Goal: Task Accomplishment & Management: Manage account settings

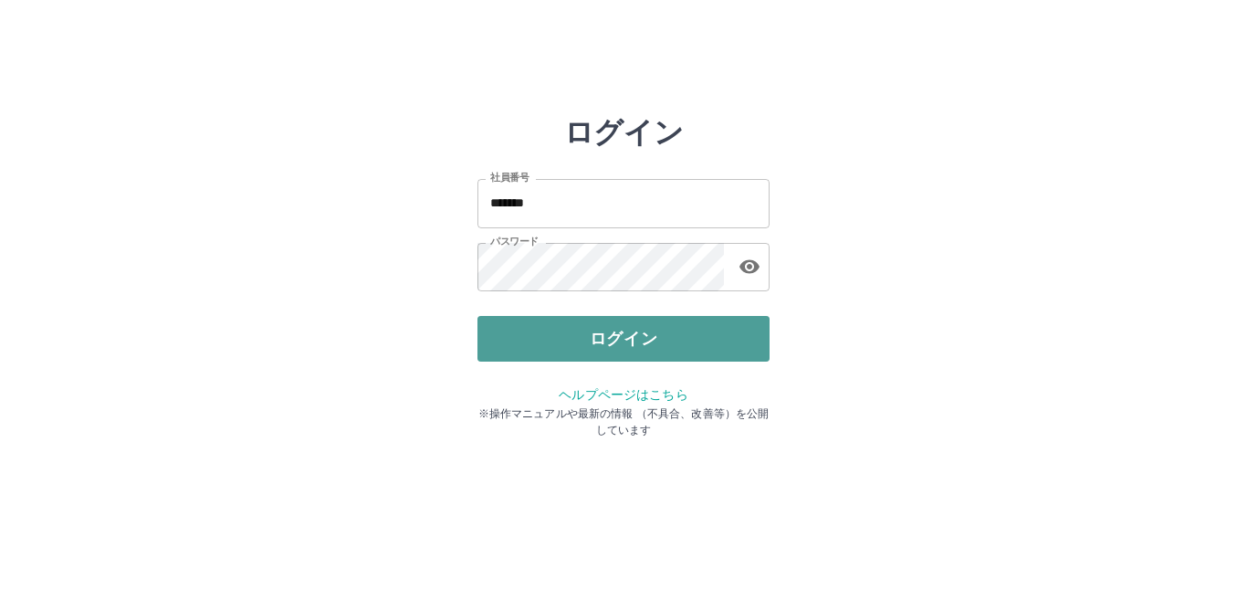
click at [615, 336] on button "ログイン" at bounding box center [623, 339] width 292 height 46
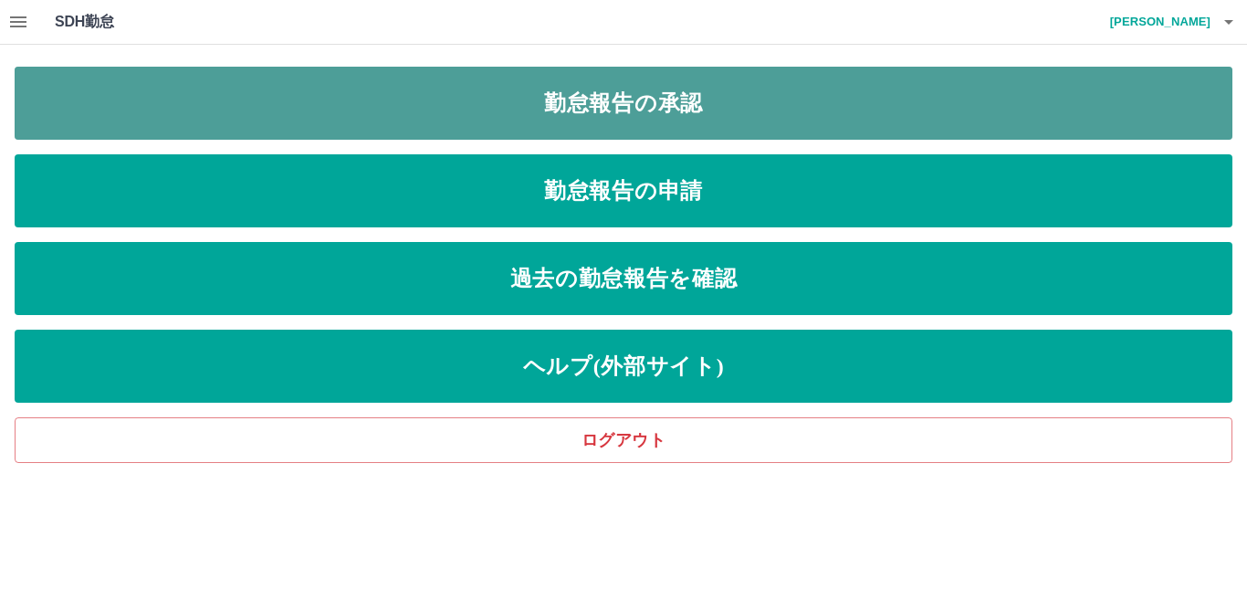
click at [715, 100] on link "勤怠報告の承認" at bounding box center [624, 103] width 1218 height 73
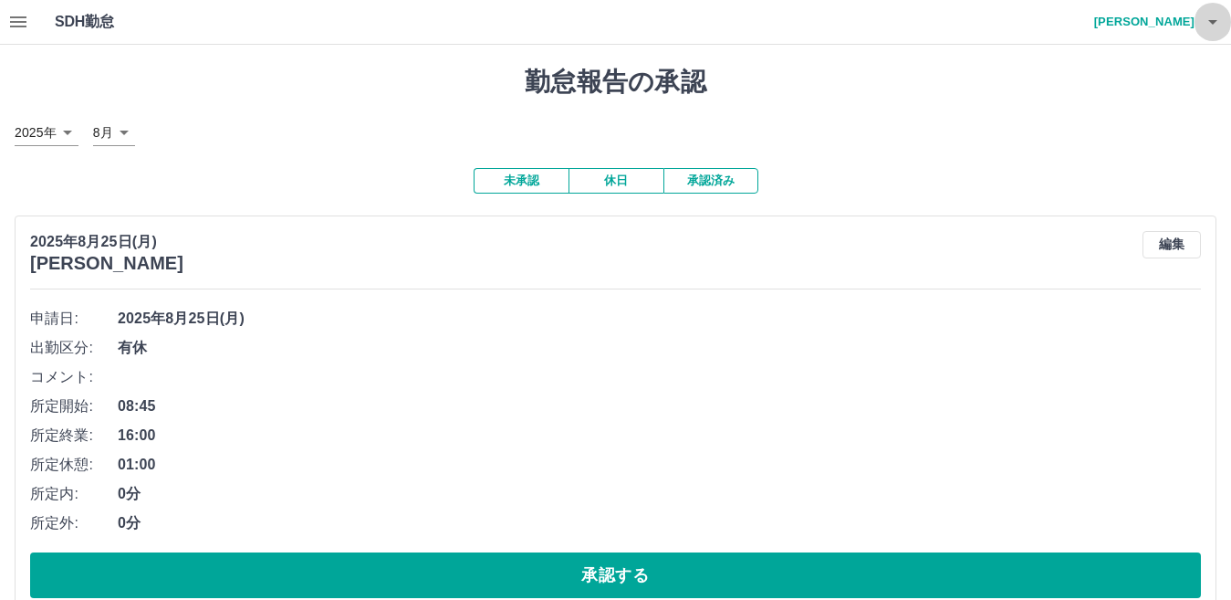
click at [1213, 18] on icon "button" at bounding box center [1213, 22] width 22 height 22
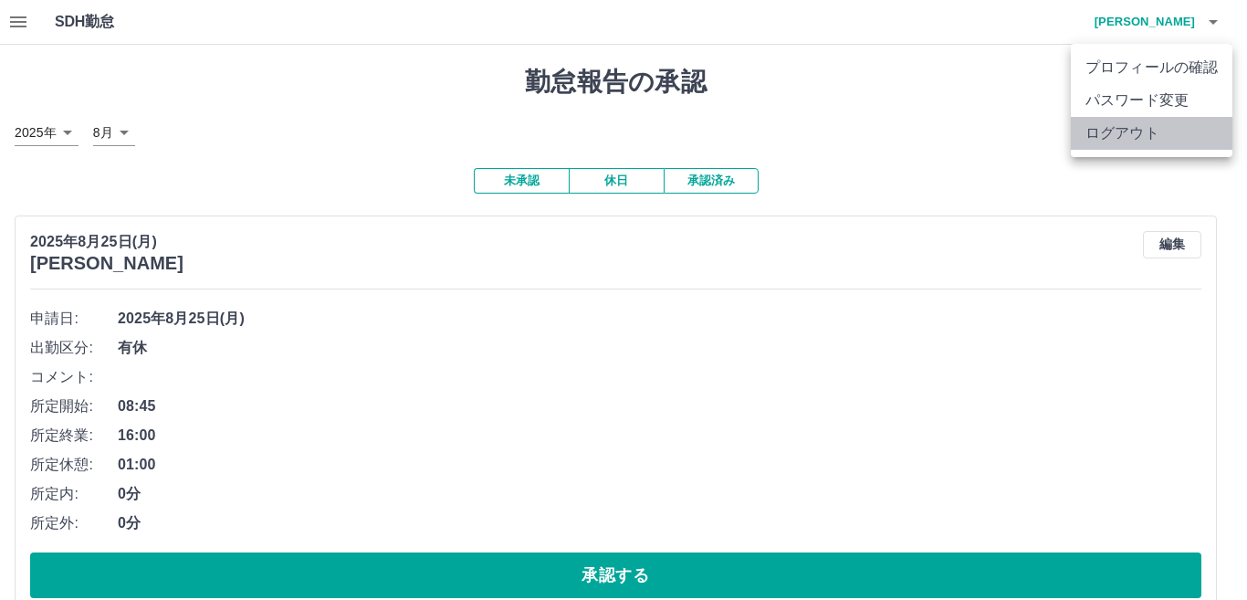
click at [1187, 120] on li "ログアウト" at bounding box center [1152, 133] width 162 height 33
click at [1120, 132] on li "ログアウト" at bounding box center [1152, 133] width 162 height 33
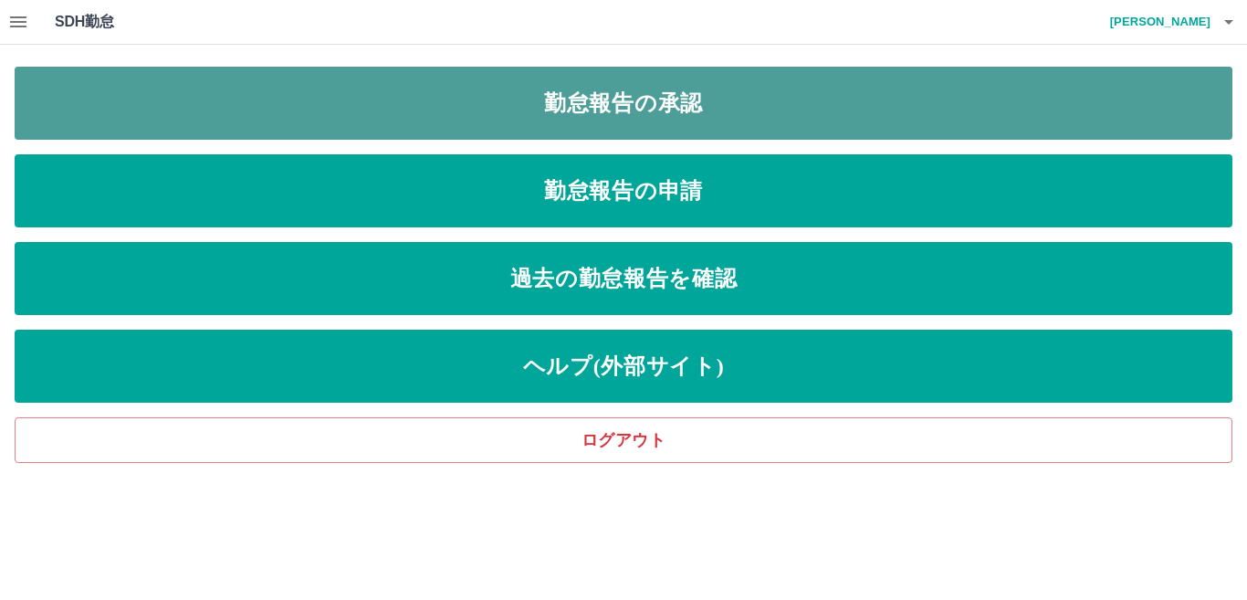
click at [649, 103] on link "勤怠報告の承認" at bounding box center [624, 103] width 1218 height 73
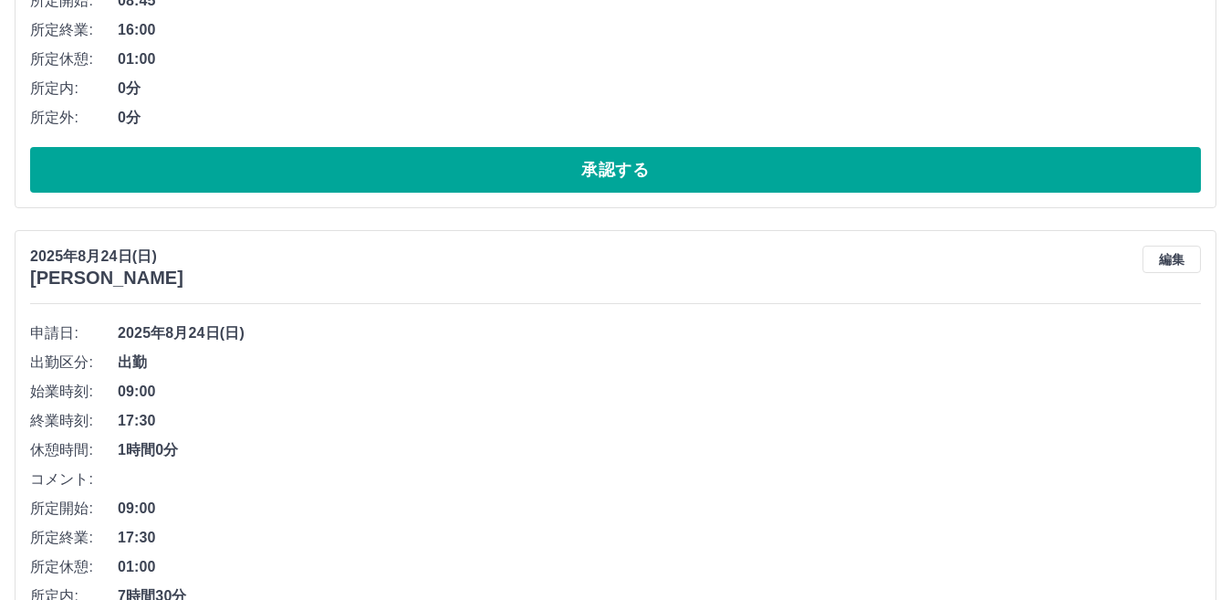
scroll to position [548, 0]
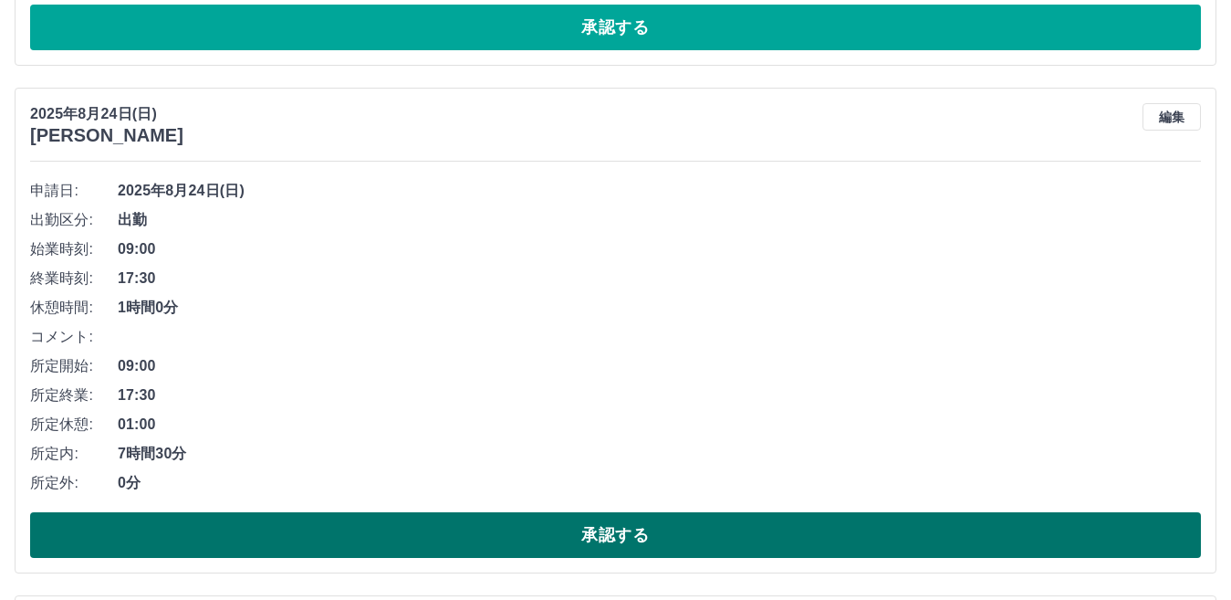
click at [647, 530] on button "承認する" at bounding box center [615, 535] width 1171 height 46
click at [620, 537] on button "承認する" at bounding box center [615, 535] width 1171 height 46
click at [619, 532] on button "承認する" at bounding box center [615, 535] width 1171 height 46
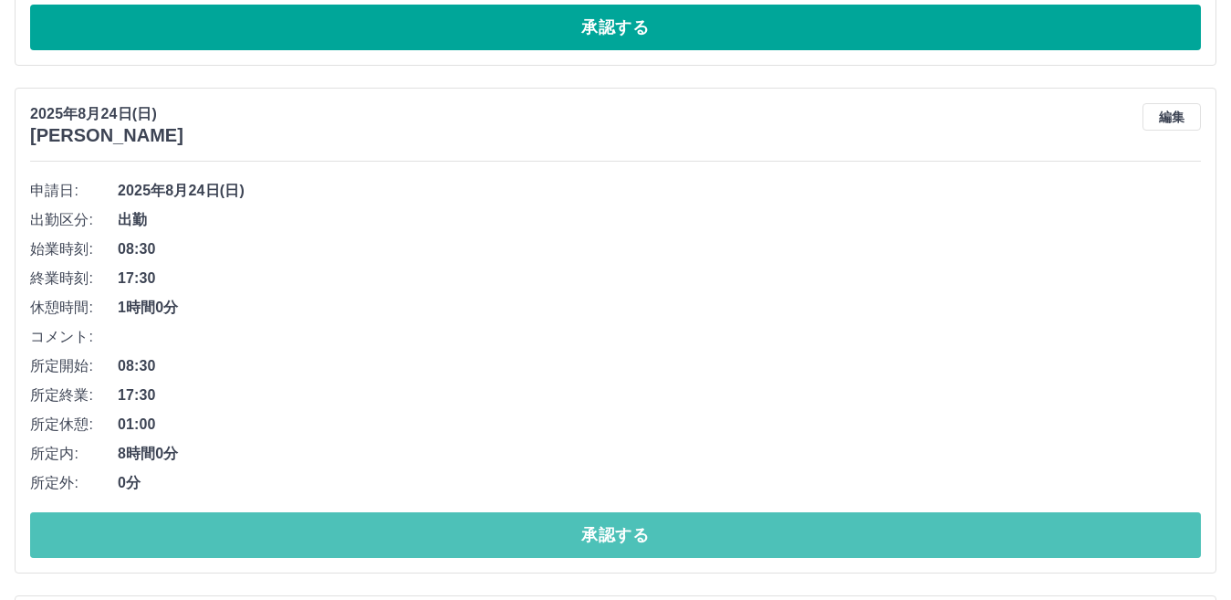
click at [619, 532] on button "承認する" at bounding box center [615, 535] width 1171 height 46
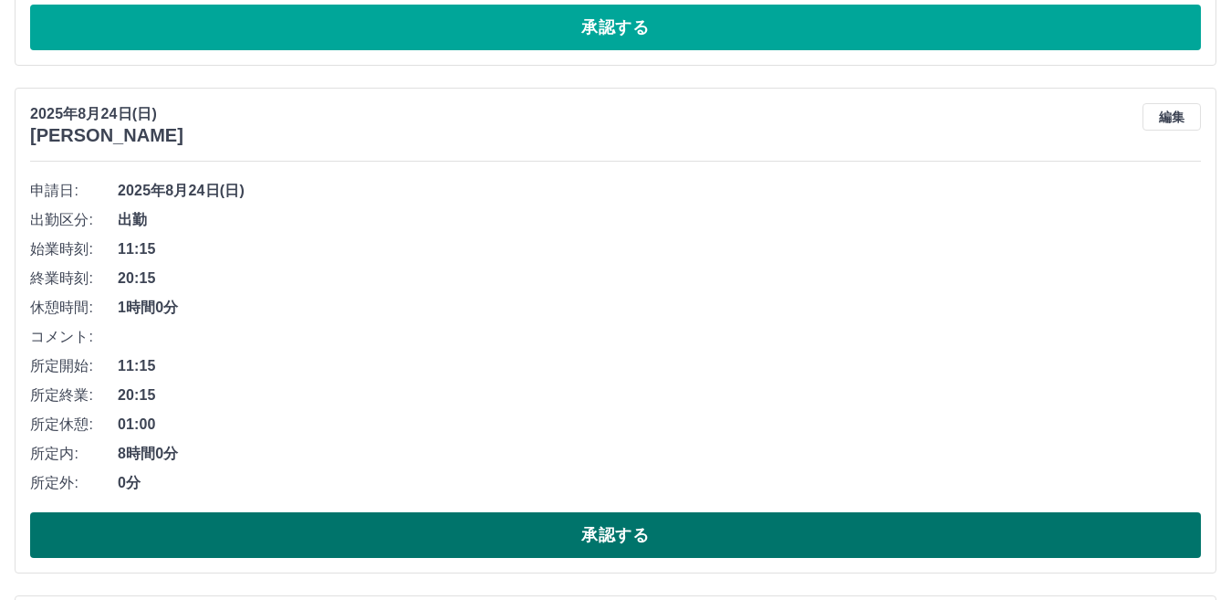
click at [619, 532] on button "承認する" at bounding box center [615, 535] width 1171 height 46
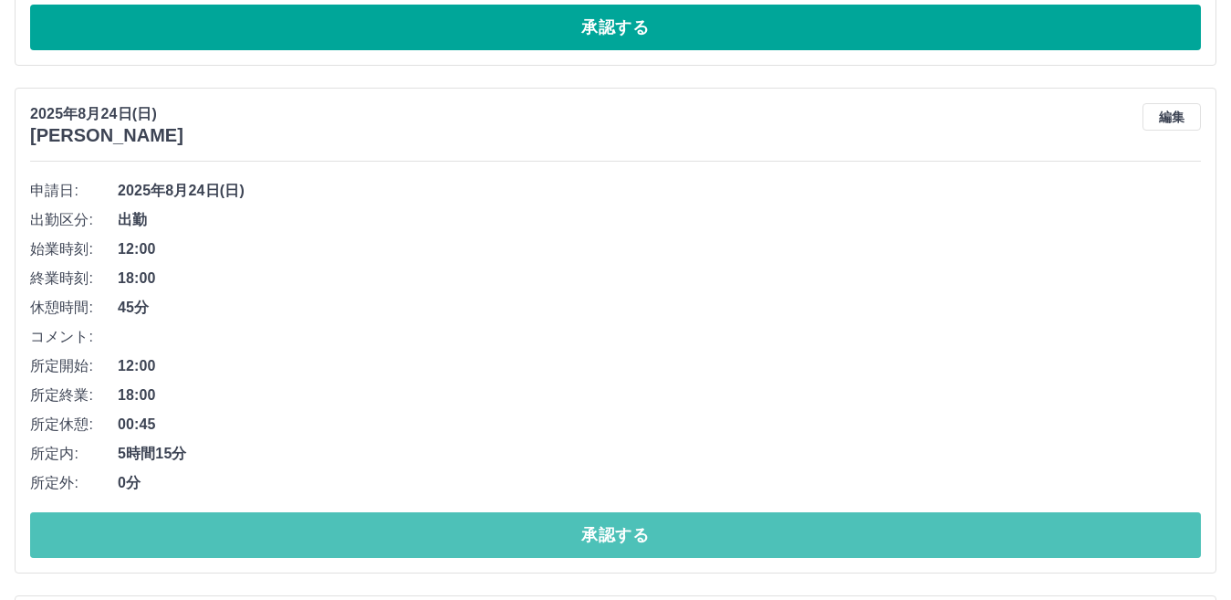
click at [619, 532] on button "承認する" at bounding box center [615, 535] width 1171 height 46
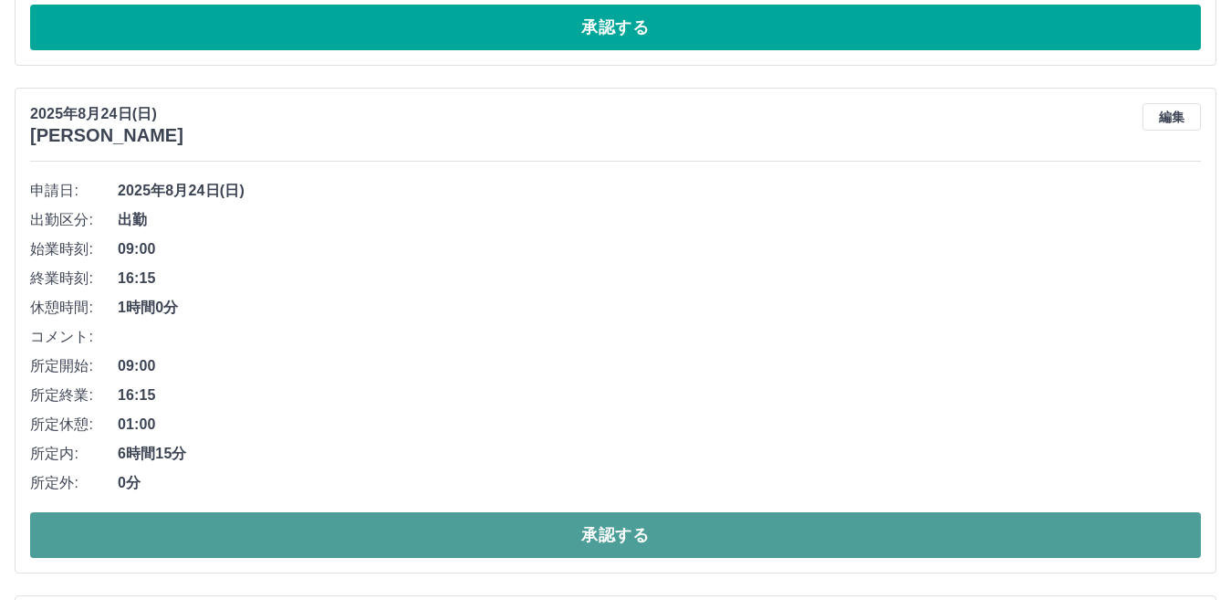
click at [619, 532] on button "承認する" at bounding box center [615, 535] width 1171 height 46
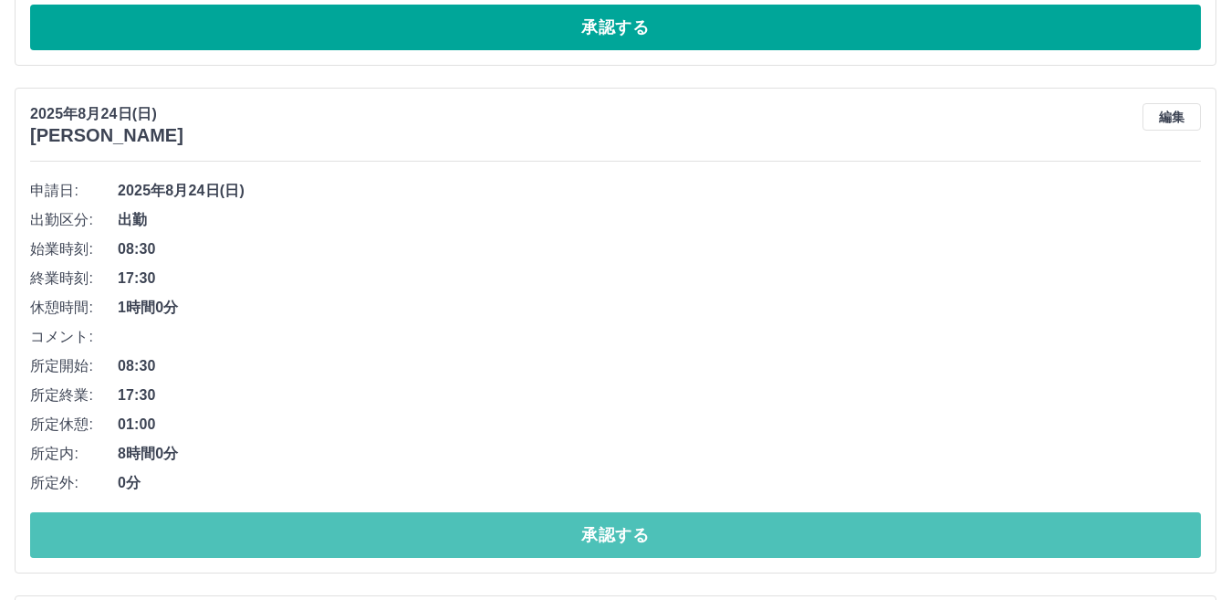
click at [619, 532] on button "承認する" at bounding box center [615, 535] width 1171 height 46
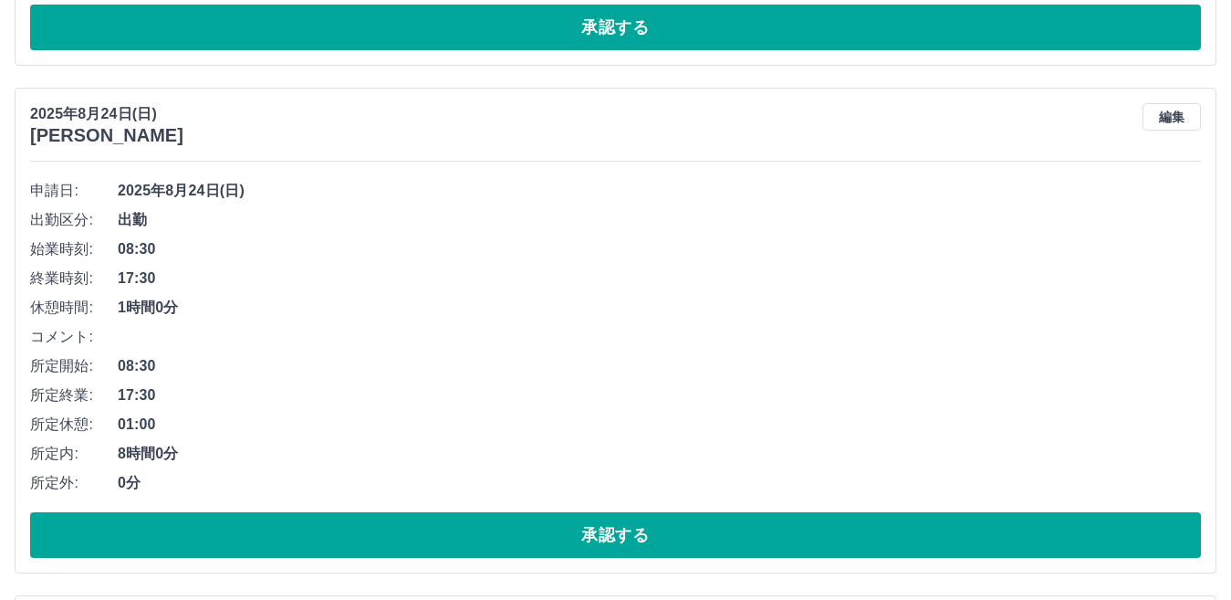
click at [619, 532] on button "承認する" at bounding box center [615, 535] width 1171 height 46
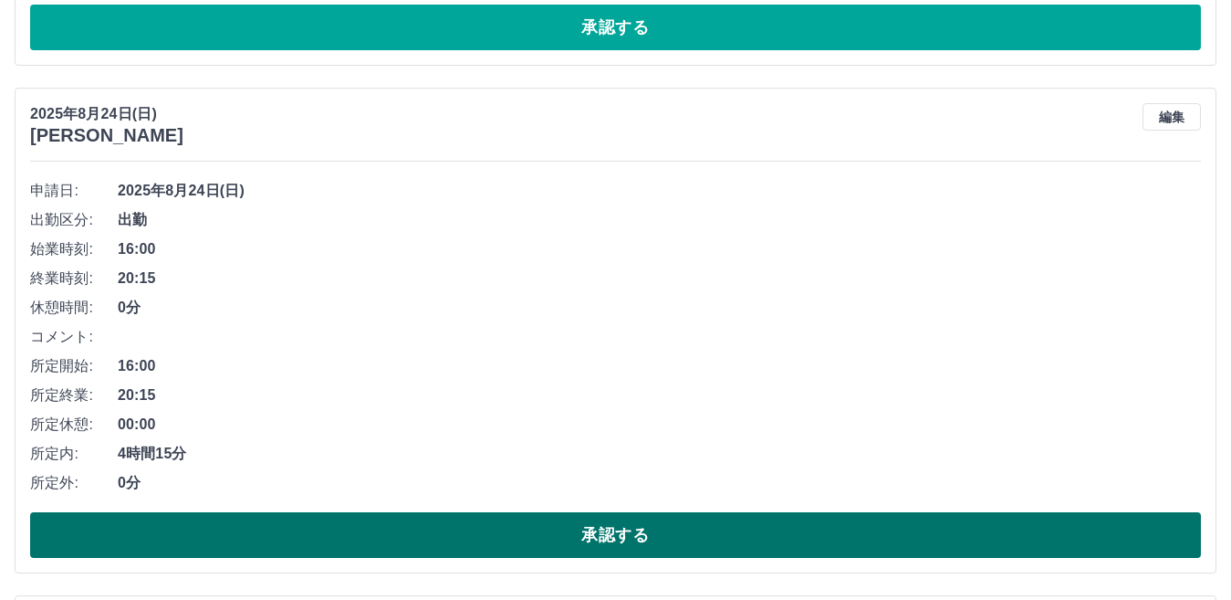
click at [619, 532] on button "承認する" at bounding box center [615, 535] width 1171 height 46
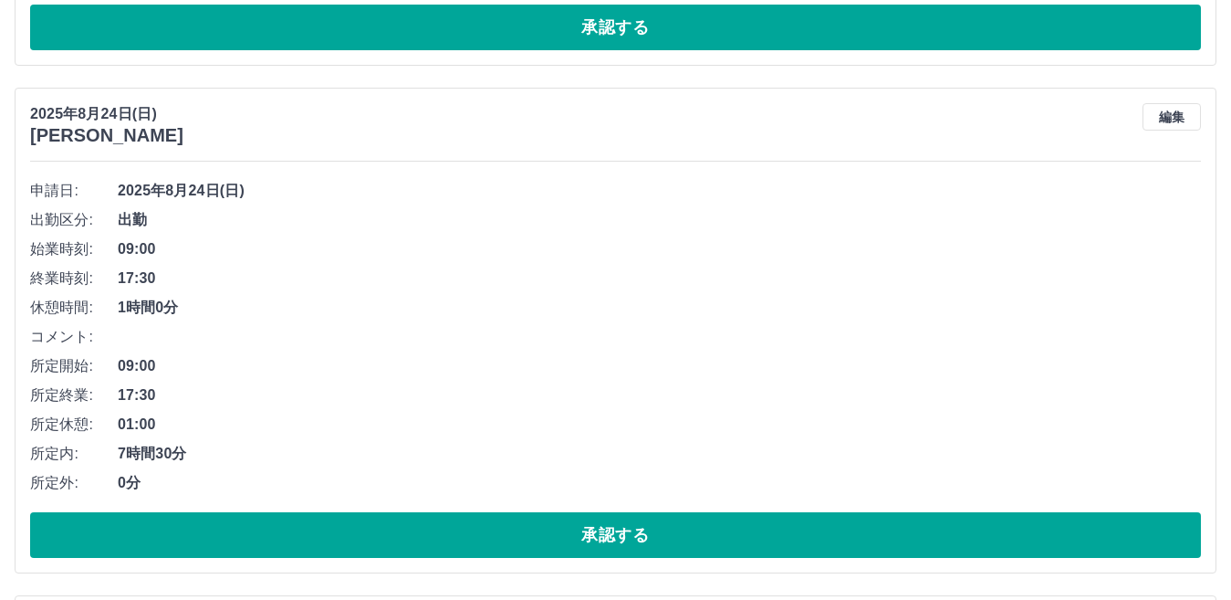
click at [619, 532] on button "承認する" at bounding box center [615, 535] width 1171 height 46
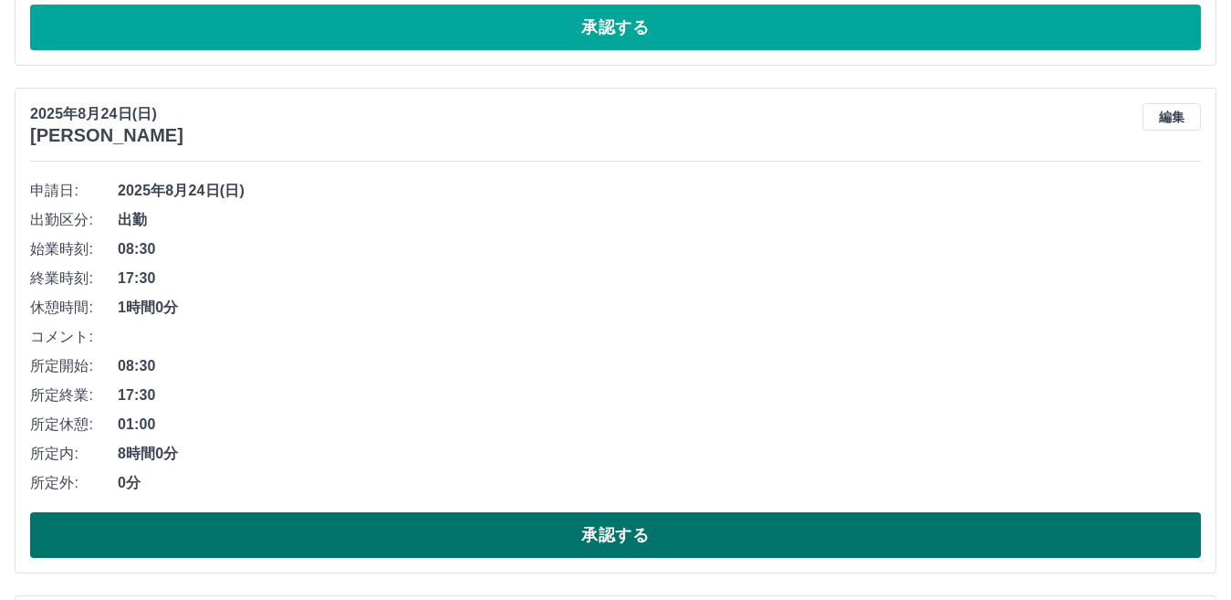
click at [619, 532] on button "承認する" at bounding box center [615, 535] width 1171 height 46
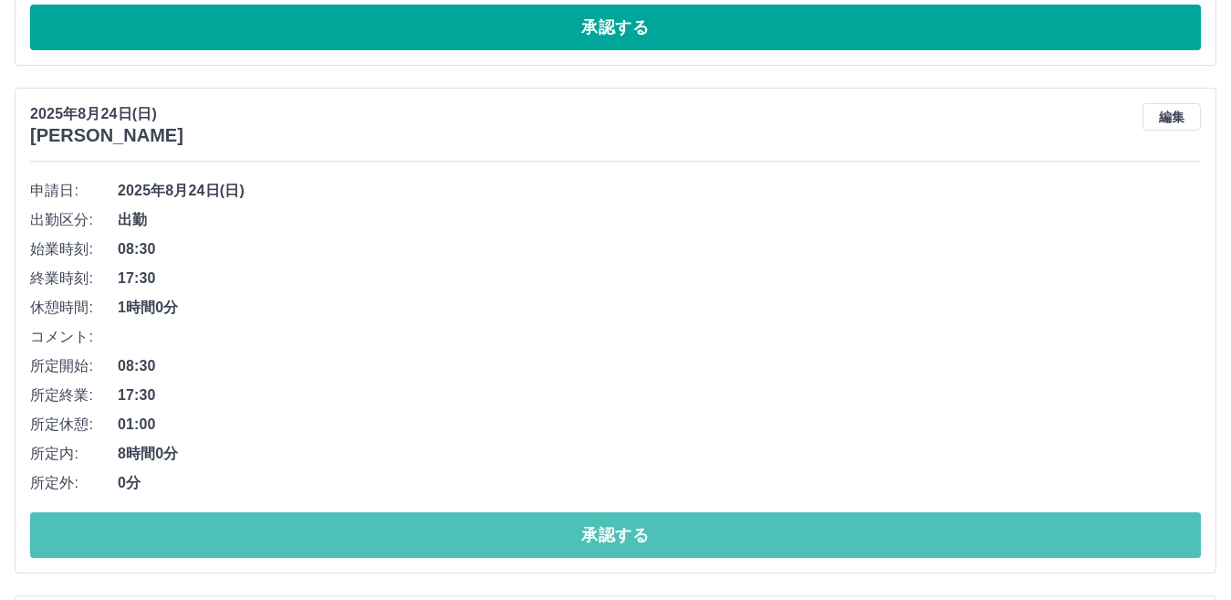
click at [619, 532] on button "承認する" at bounding box center [615, 535] width 1171 height 46
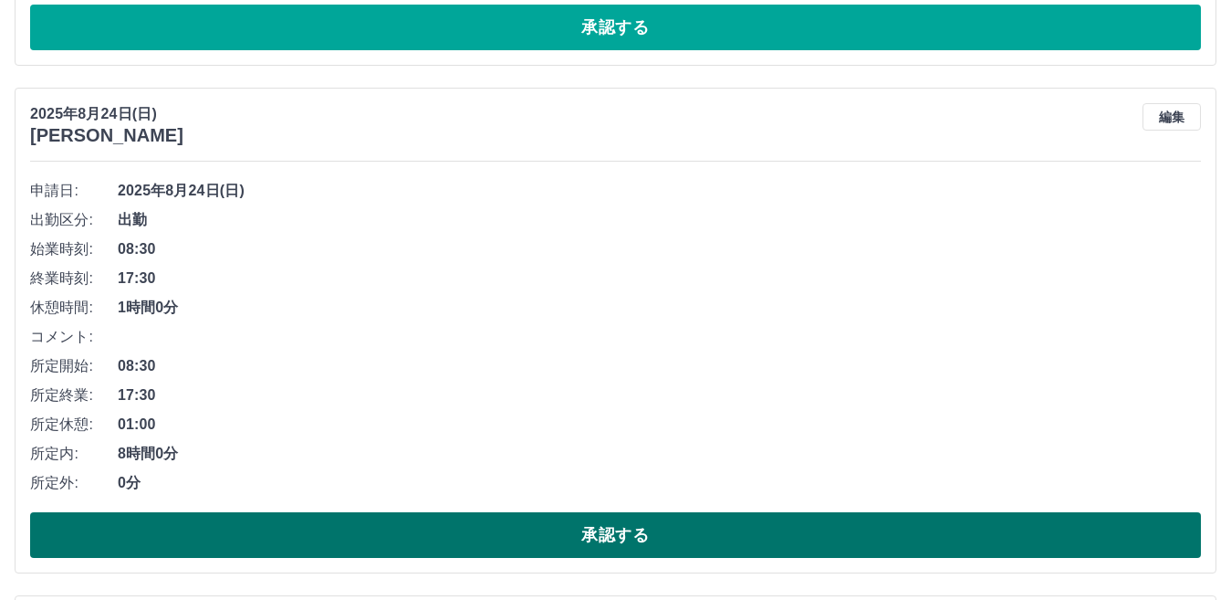
click at [623, 529] on button "承認する" at bounding box center [615, 535] width 1171 height 46
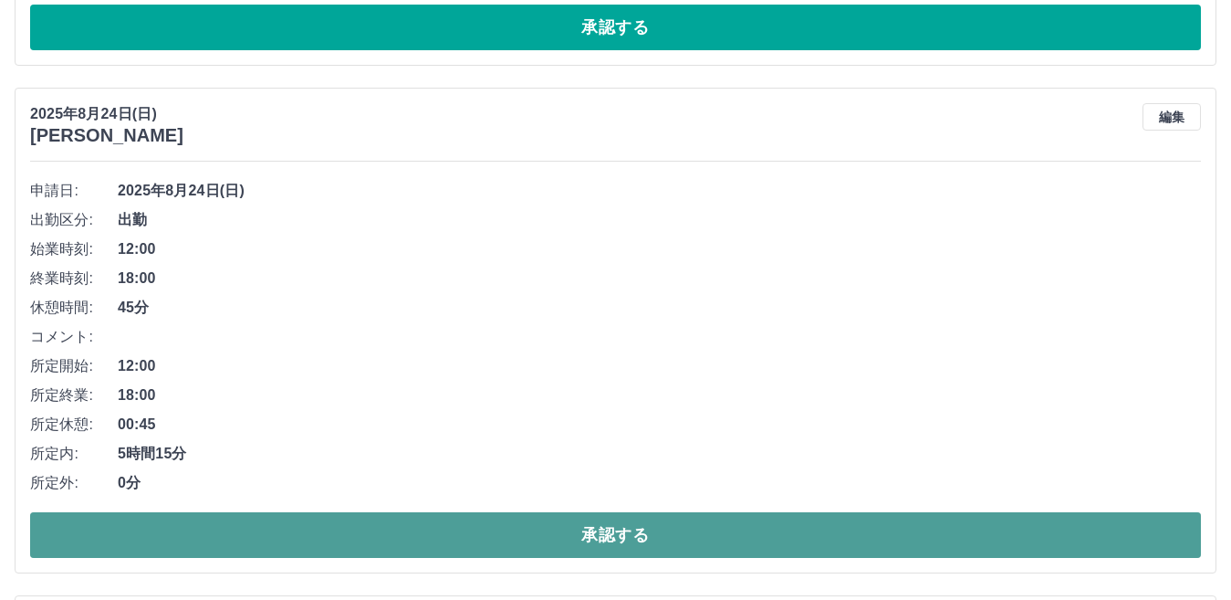
click at [623, 529] on button "承認する" at bounding box center [615, 535] width 1171 height 46
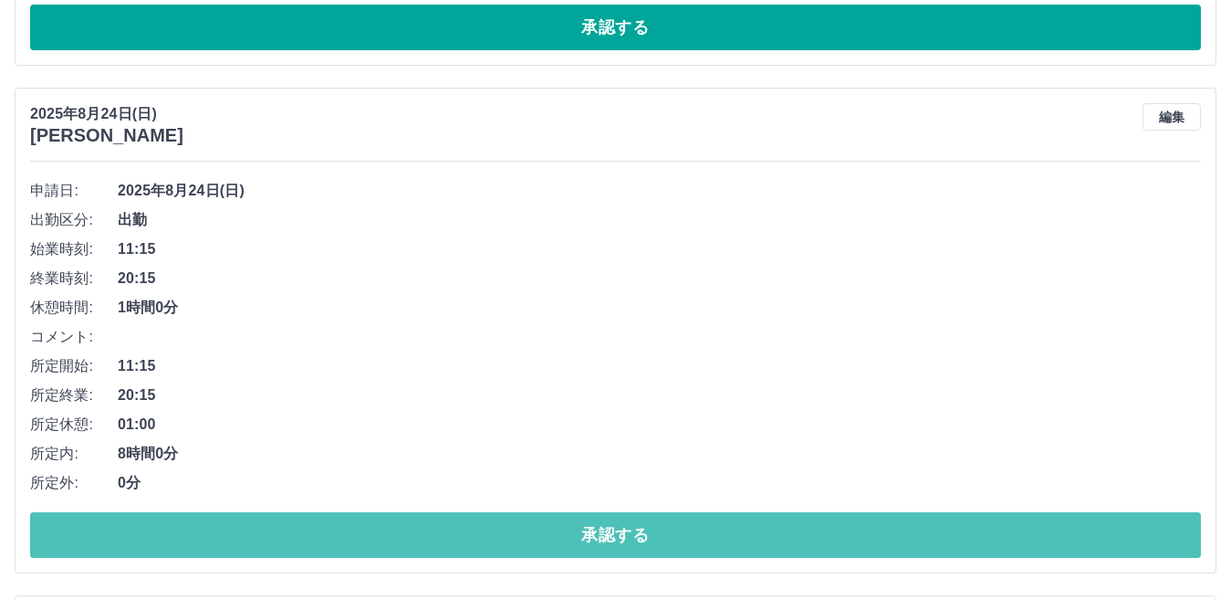
click at [623, 529] on button "承認する" at bounding box center [615, 535] width 1171 height 46
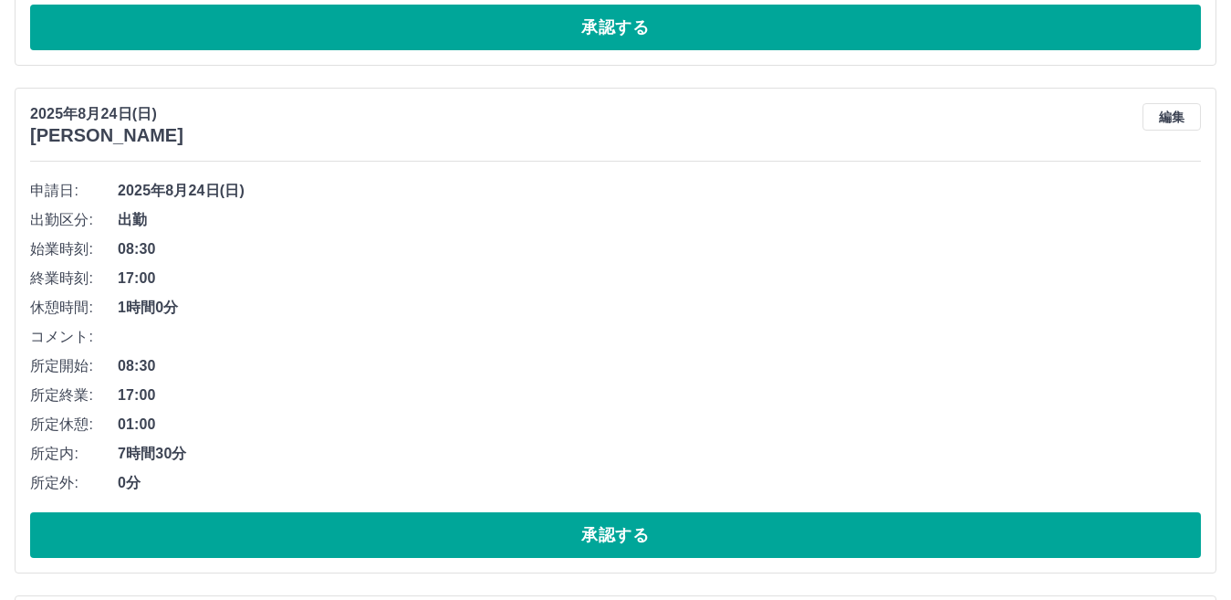
click at [623, 529] on button "承認する" at bounding box center [615, 535] width 1171 height 46
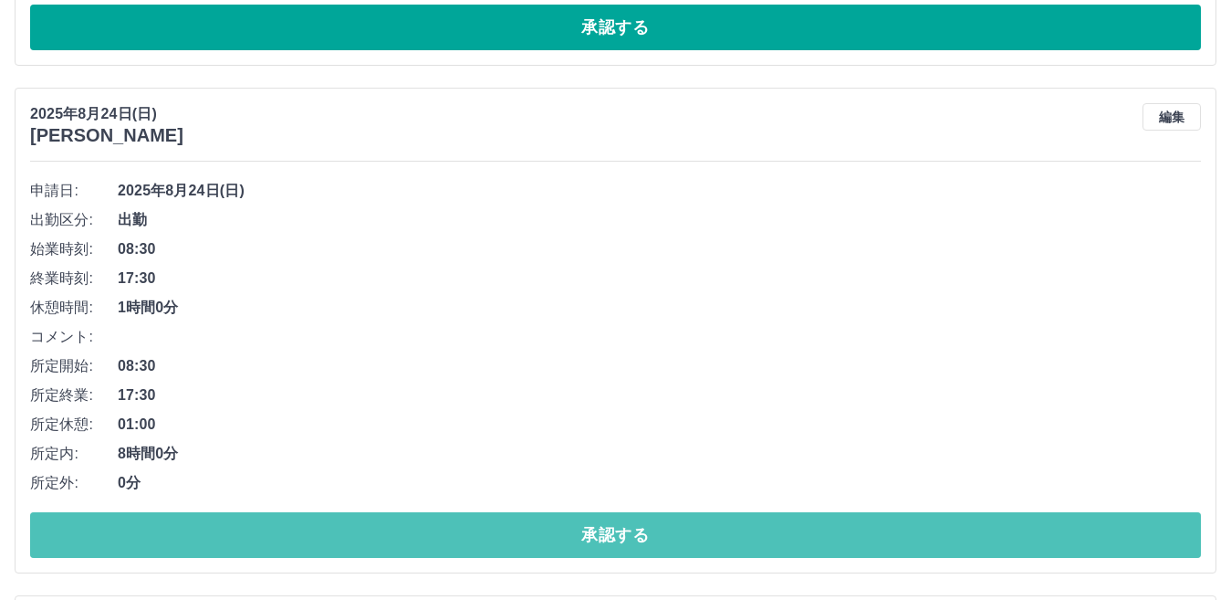
click at [623, 529] on button "承認する" at bounding box center [615, 535] width 1171 height 46
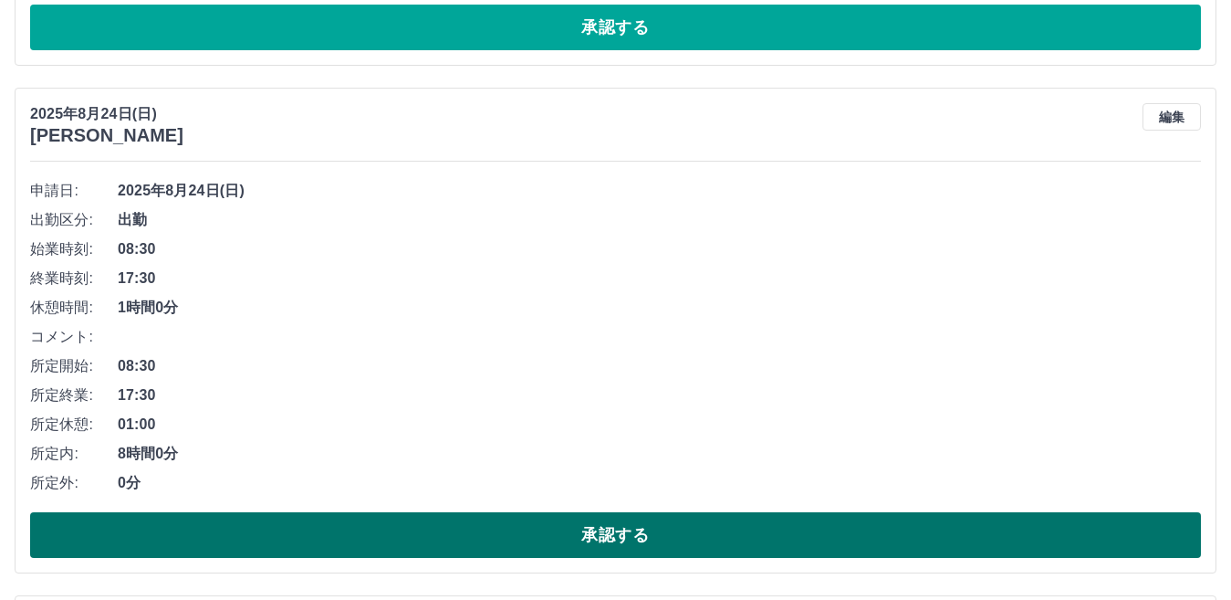
click at [618, 528] on button "承認する" at bounding box center [615, 535] width 1171 height 46
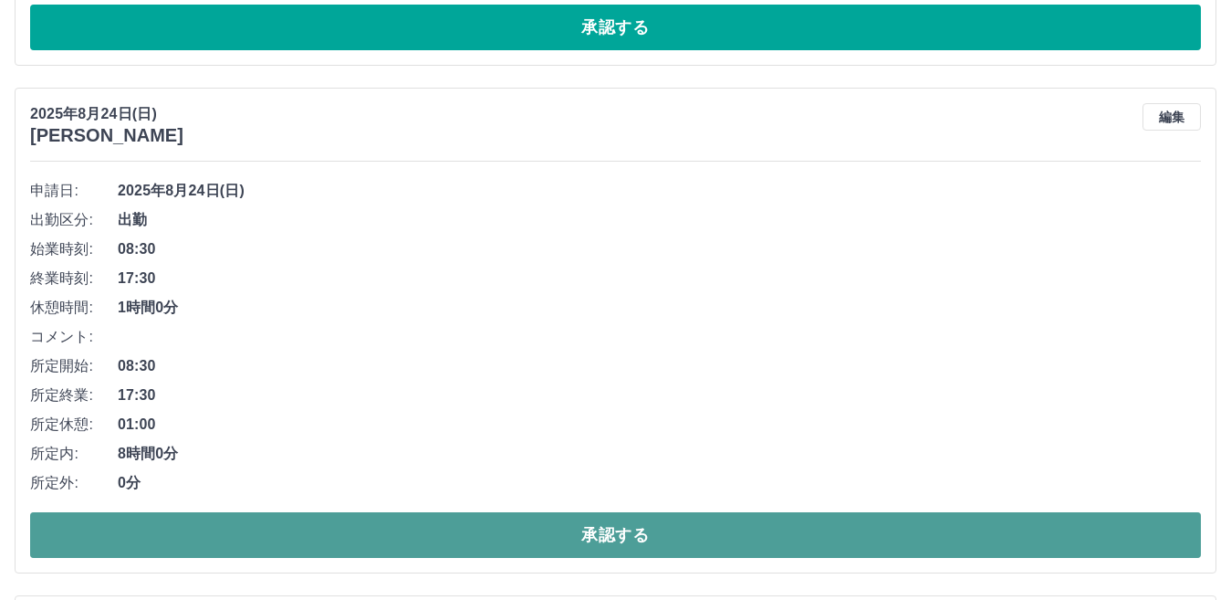
click at [617, 528] on button "承認する" at bounding box center [615, 535] width 1171 height 46
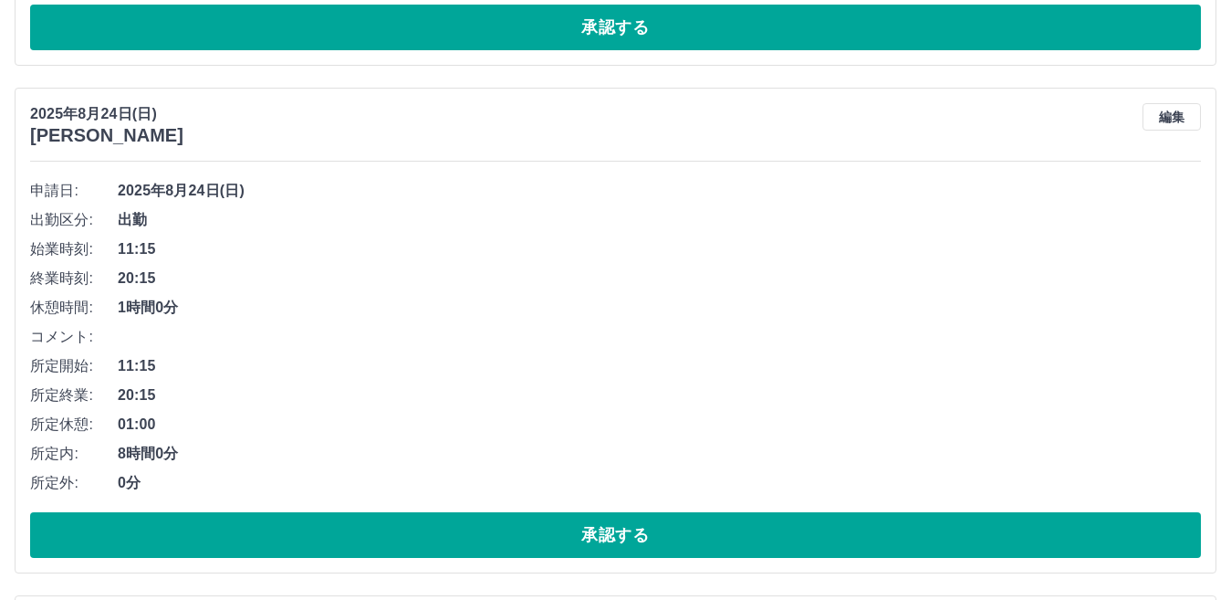
click at [617, 528] on button "承認する" at bounding box center [615, 535] width 1171 height 46
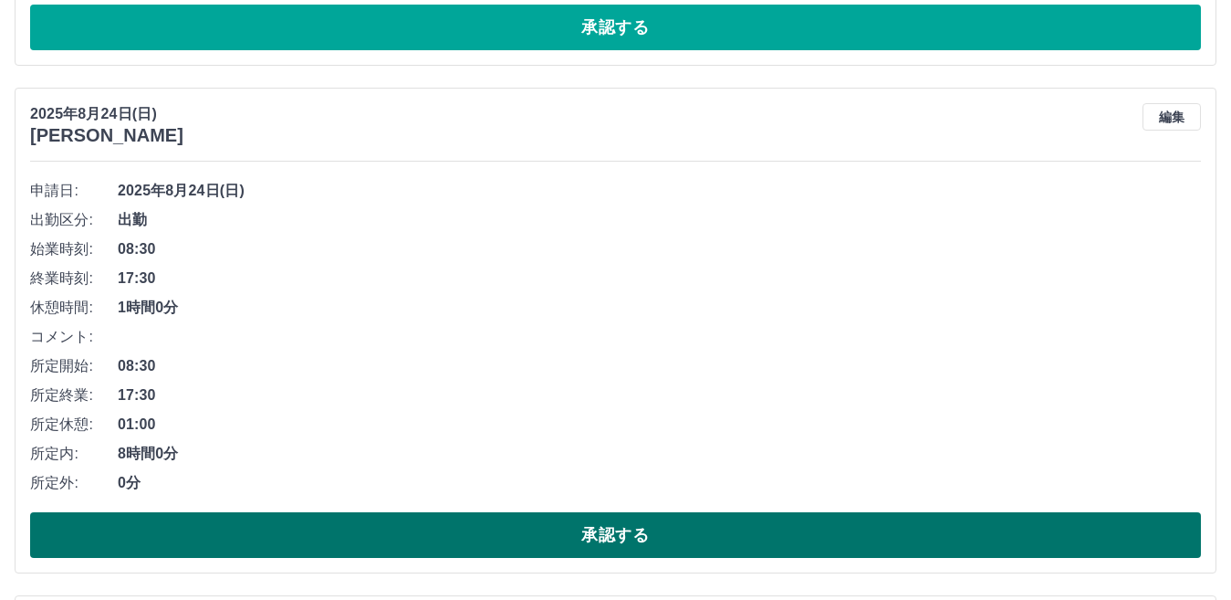
click at [617, 528] on button "承認する" at bounding box center [615, 535] width 1171 height 46
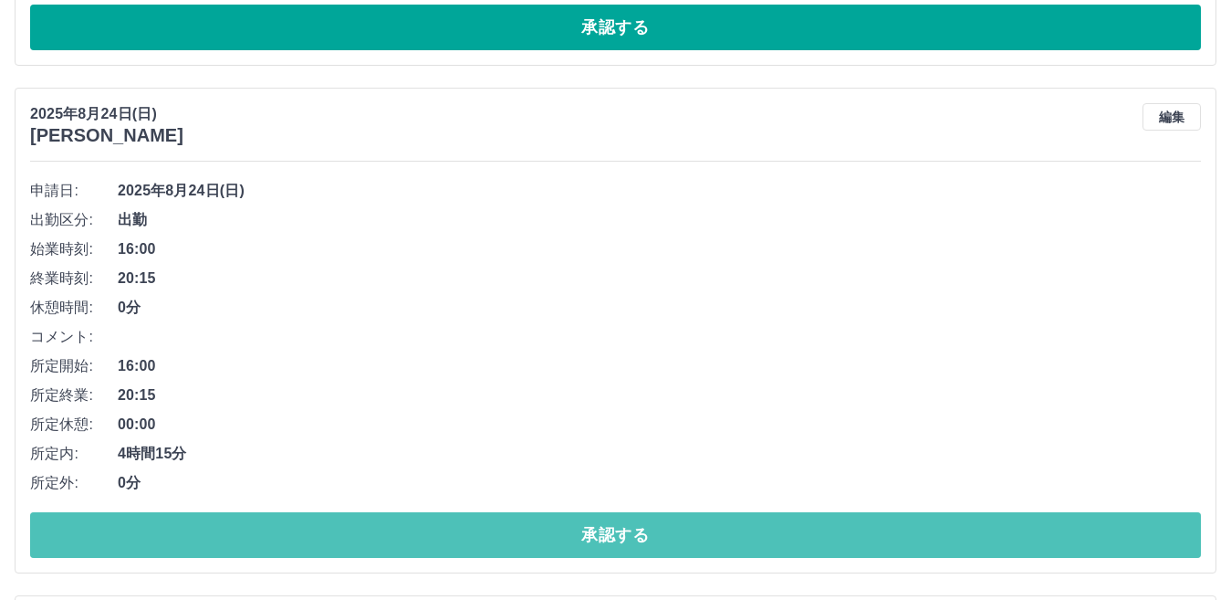
click at [617, 528] on button "承認する" at bounding box center [615, 535] width 1171 height 46
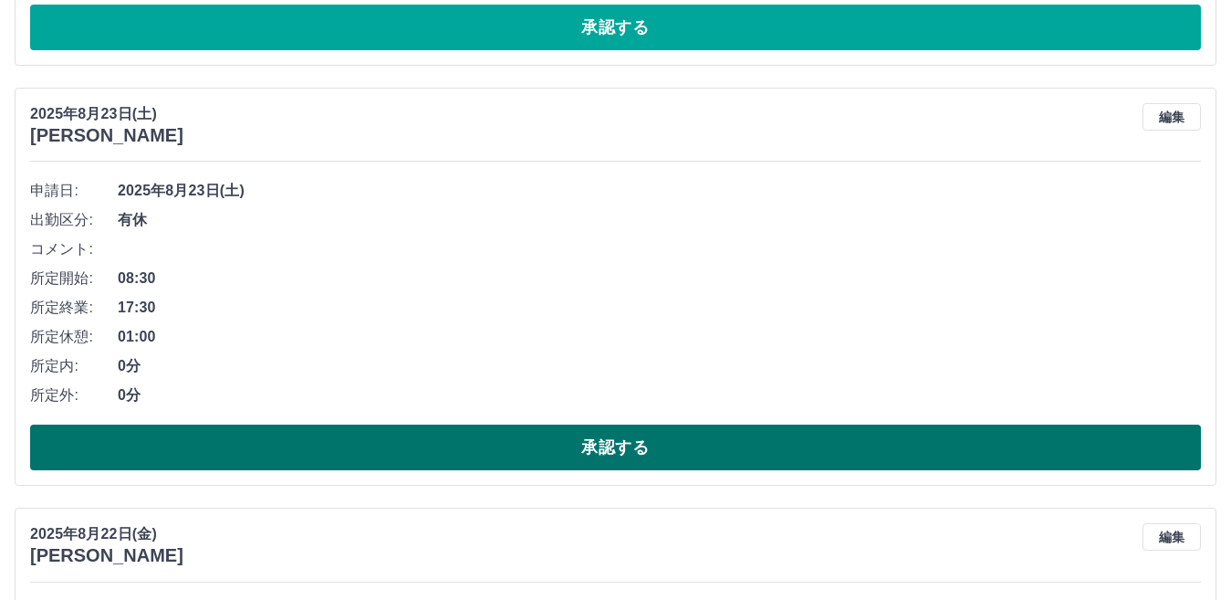
click at [632, 445] on button "承認する" at bounding box center [615, 447] width 1171 height 46
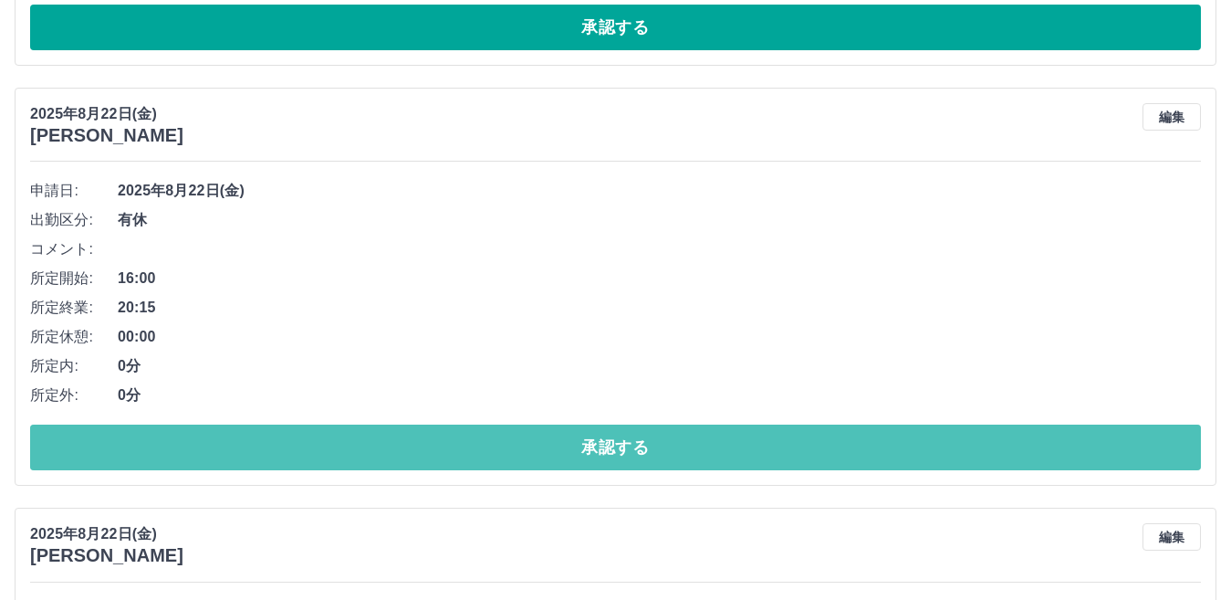
click at [632, 445] on button "承認する" at bounding box center [615, 447] width 1171 height 46
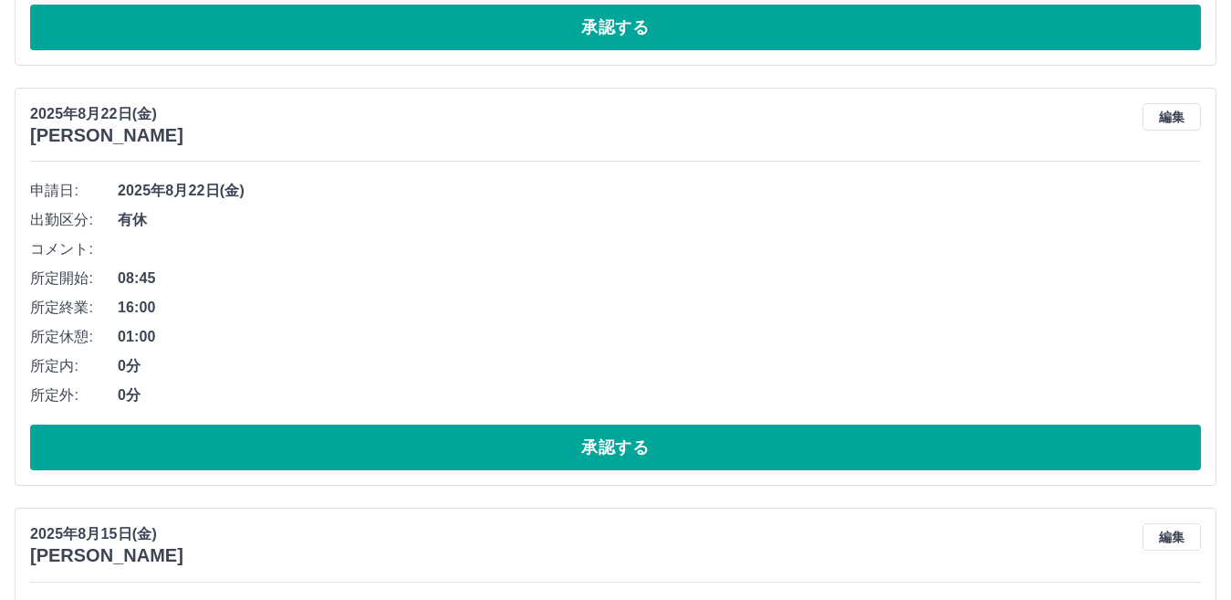
click at [632, 445] on button "承認する" at bounding box center [615, 447] width 1171 height 46
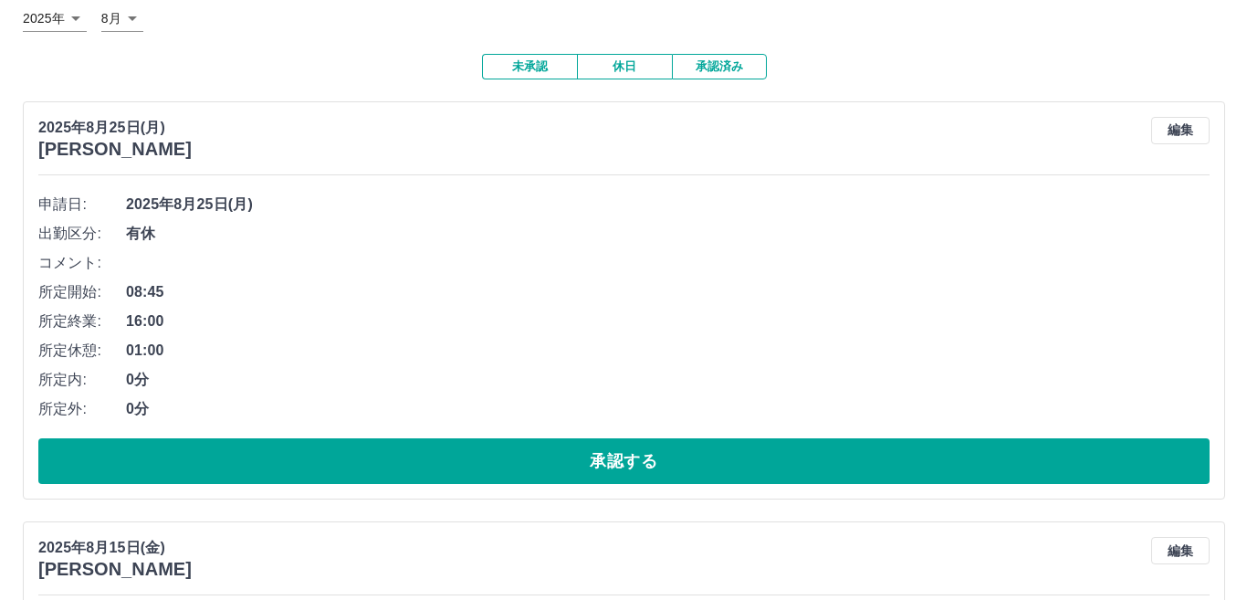
scroll to position [0, 0]
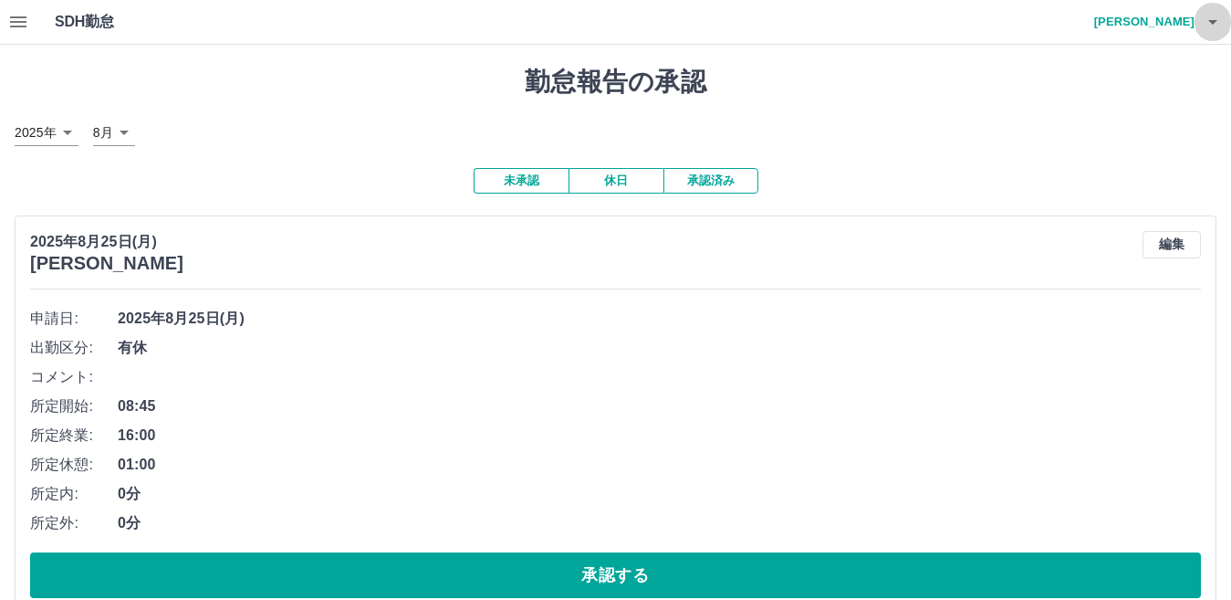
click at [1223, 24] on icon "button" at bounding box center [1213, 22] width 22 height 22
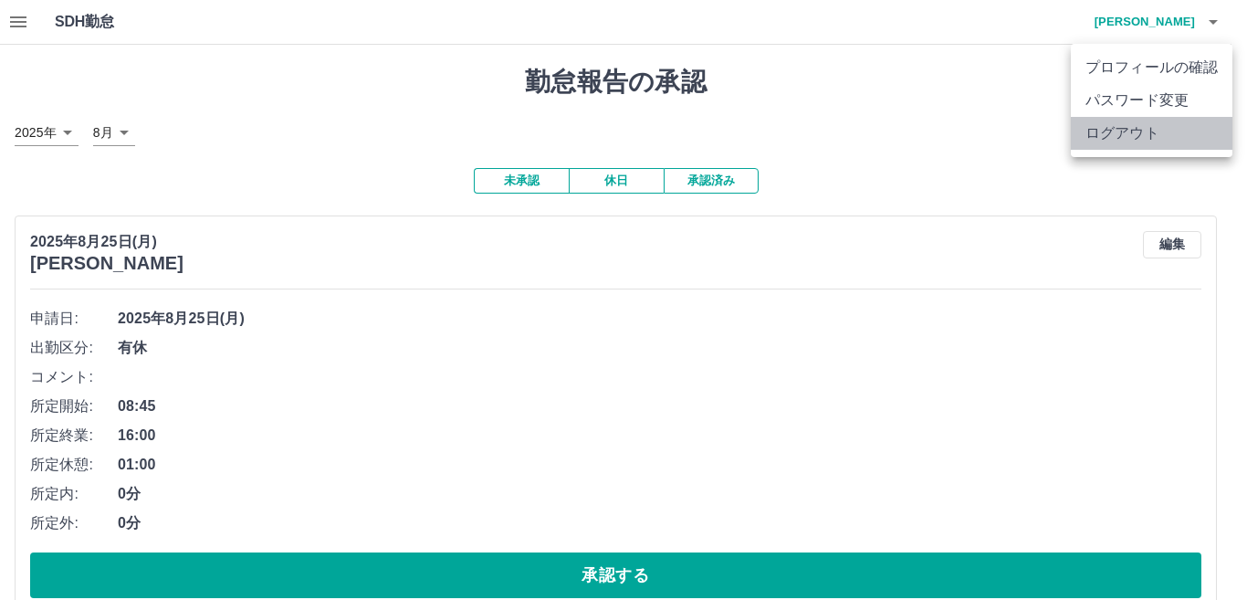
click at [1171, 127] on li "ログアウト" at bounding box center [1152, 133] width 162 height 33
